Goal: Find specific page/section: Find specific page/section

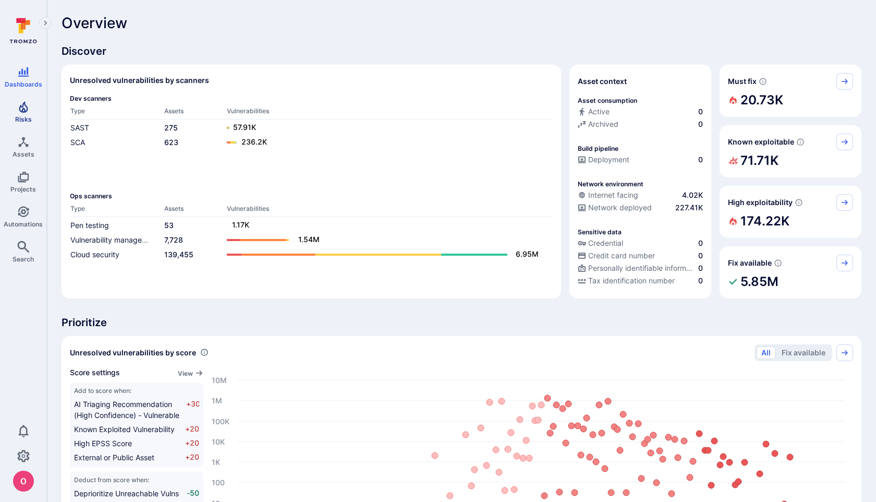
click at [26, 111] on icon "Risks" at bounding box center [23, 106] width 9 height 11
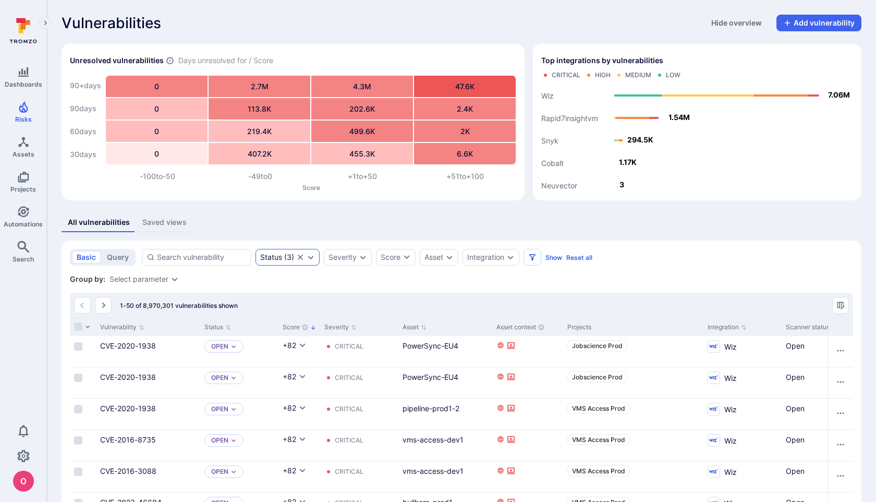
click at [312, 257] on icon "Expand dropdown" at bounding box center [311, 257] width 6 height 4
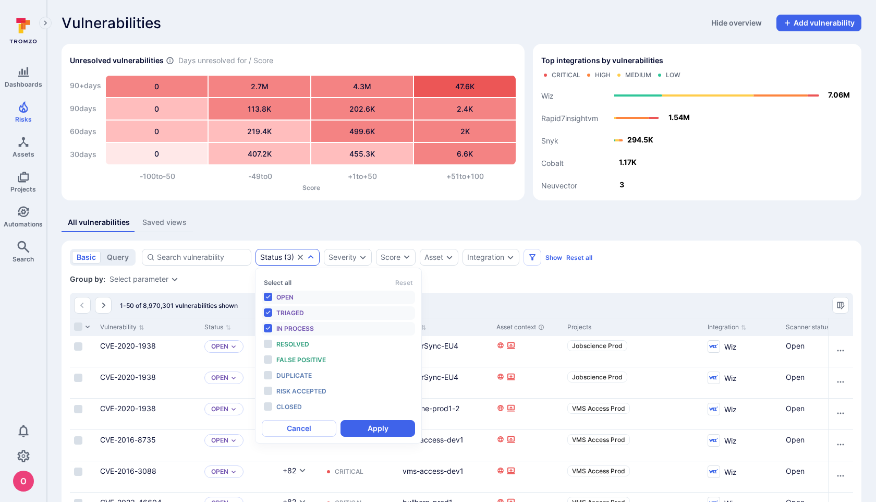
scroll to position [8, 0]
click at [281, 281] on button "Select all" at bounding box center [278, 282] width 28 height 8
click at [368, 428] on button "Apply" at bounding box center [377, 428] width 75 height 17
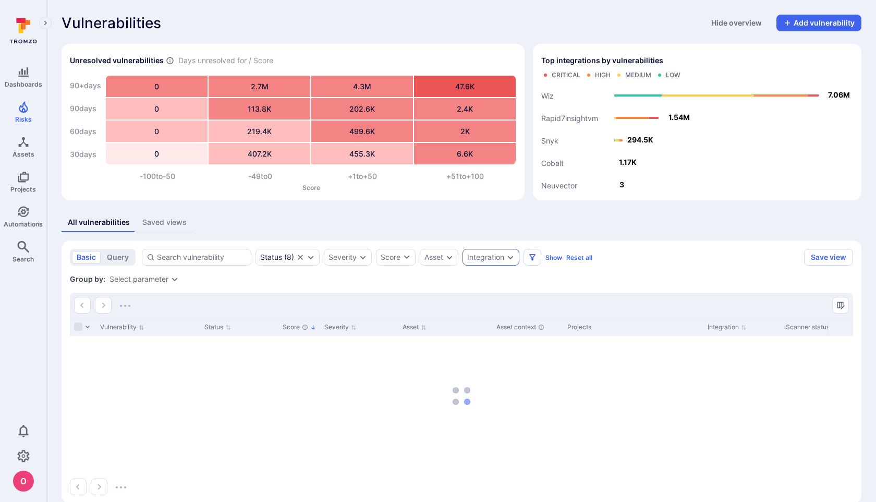
click at [505, 259] on div "Integration" at bounding box center [490, 257] width 57 height 17
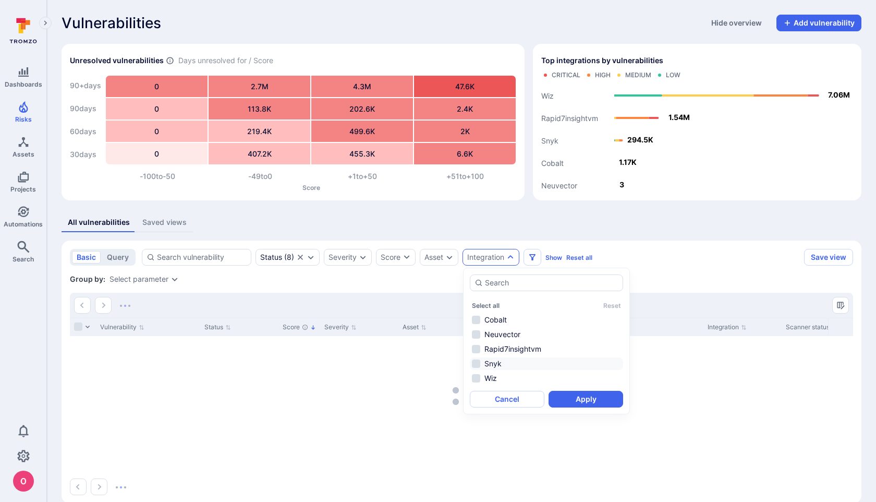
click at [478, 366] on li "Snyk" at bounding box center [546, 363] width 153 height 13
click at [575, 400] on button "Apply" at bounding box center [586, 399] width 75 height 17
